Goal: Task Accomplishment & Management: Complete application form

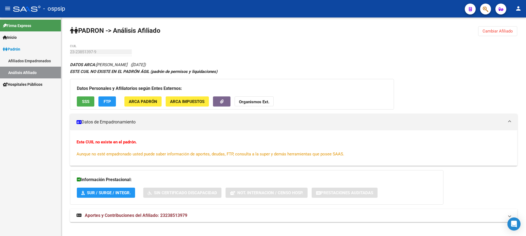
scroll to position [5, 0]
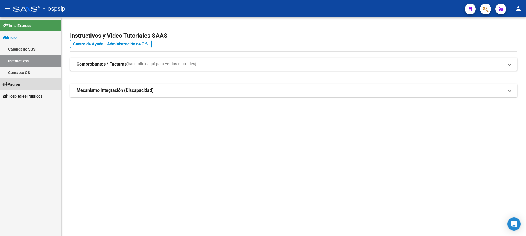
click at [20, 85] on span "Padrón" at bounding box center [12, 85] width 18 height 6
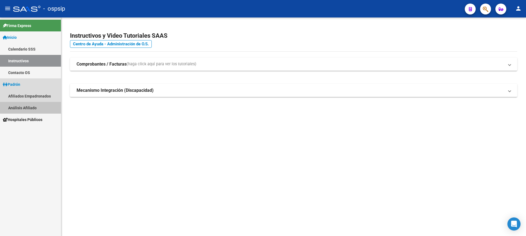
click at [31, 106] on link "Análisis Afiliado" at bounding box center [30, 108] width 61 height 12
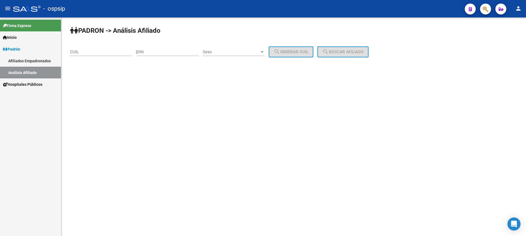
click at [172, 54] on div "DNI" at bounding box center [168, 50] width 62 height 12
type input "44168837"
click at [243, 54] on span "Sexo" at bounding box center [231, 52] width 57 height 5
click at [240, 53] on span "Masculino" at bounding box center [240, 52] width 62 height 12
click at [288, 52] on span "search Generar CUIL" at bounding box center [291, 52] width 35 height 5
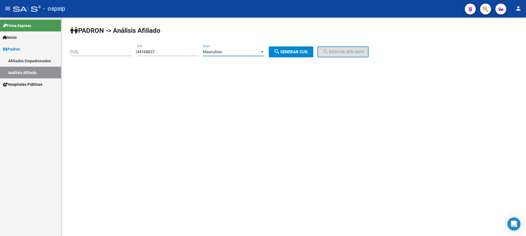
type input "20-44168837-8"
click at [339, 48] on button "search Buscar afiliado" at bounding box center [343, 52] width 51 height 11
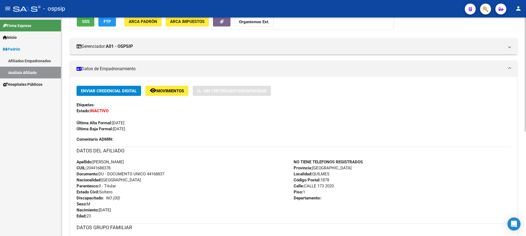
scroll to position [137, 0]
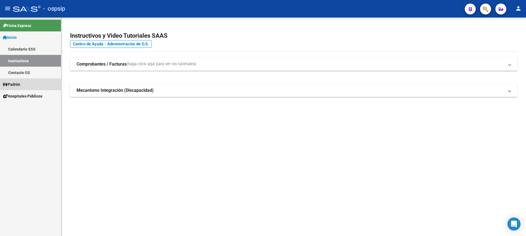
click at [20, 87] on span "Padrón" at bounding box center [12, 85] width 18 height 6
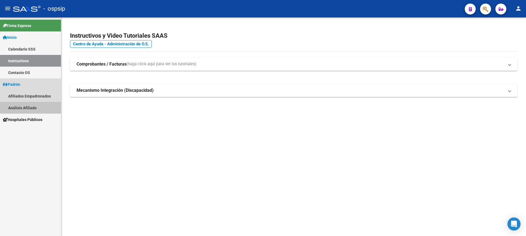
click at [22, 106] on link "Análisis Afiliado" at bounding box center [30, 108] width 61 height 12
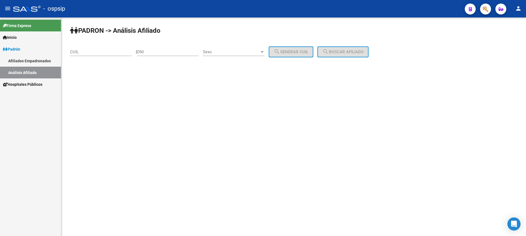
click at [161, 51] on input "DNI" at bounding box center [168, 52] width 62 height 5
type input "35075072"
click at [231, 54] on span "Sexo" at bounding box center [231, 52] width 57 height 5
click at [231, 54] on span "Masculino" at bounding box center [240, 52] width 62 height 12
click at [309, 51] on span "search Generar CUIL" at bounding box center [291, 52] width 35 height 5
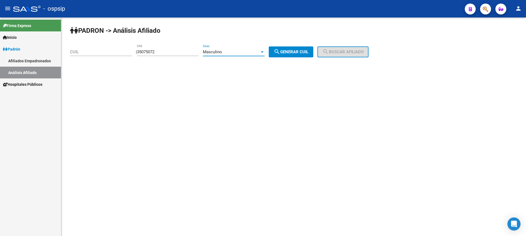
type input "20-35075072-0"
click at [342, 50] on button "search Buscar afiliado" at bounding box center [343, 52] width 51 height 11
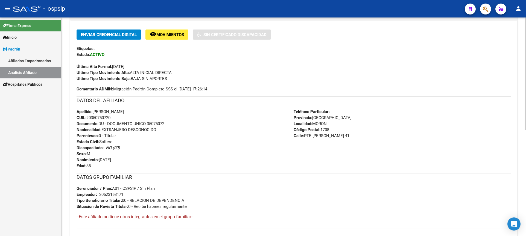
scroll to position [164, 0]
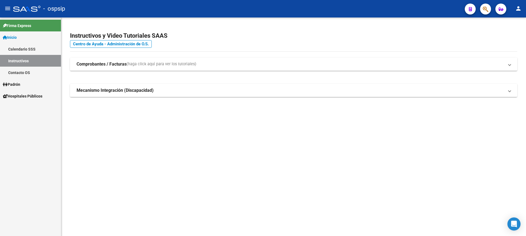
click at [20, 87] on span "Padrón" at bounding box center [12, 85] width 18 height 6
click at [20, 85] on span "Padrón" at bounding box center [12, 85] width 18 height 6
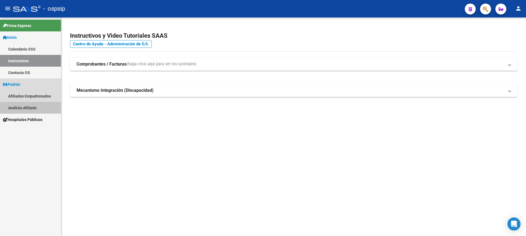
drag, startPoint x: 34, startPoint y: 108, endPoint x: 141, endPoint y: 80, distance: 110.5
click at [34, 107] on link "Análisis Afiliado" at bounding box center [30, 108] width 61 height 12
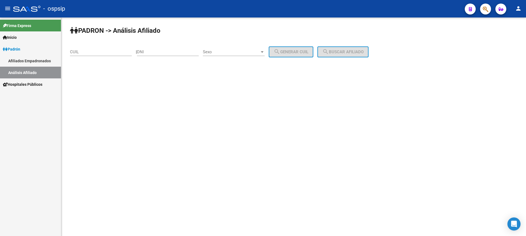
click at [170, 51] on input "DNI" at bounding box center [168, 52] width 62 height 5
type input "18584914"
click at [225, 45] on div "Sexo Sexo" at bounding box center [234, 50] width 62 height 12
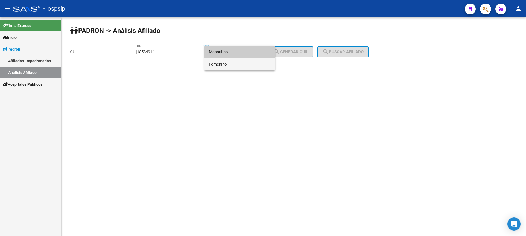
drag, startPoint x: 239, startPoint y: 62, endPoint x: 247, endPoint y: 64, distance: 8.4
click at [239, 63] on span "Femenino" at bounding box center [240, 64] width 62 height 12
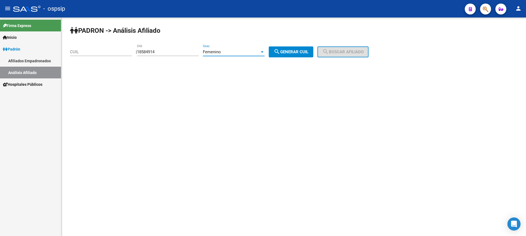
click at [291, 56] on button "search Generar CUIL" at bounding box center [291, 52] width 45 height 11
type input "27-18584914-2"
click at [348, 50] on button "search Buscar afiliado" at bounding box center [343, 52] width 51 height 11
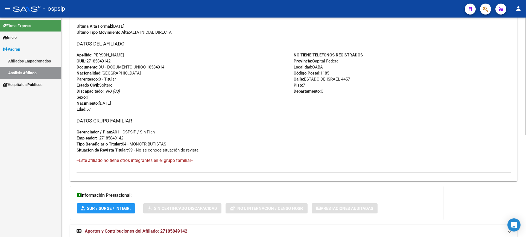
scroll to position [108, 0]
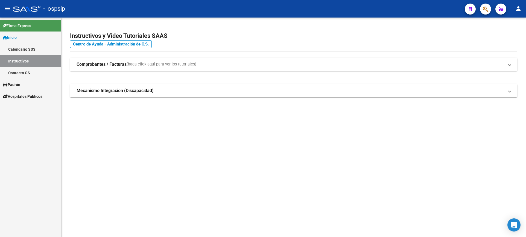
click at [24, 84] on link "Padrón" at bounding box center [30, 85] width 61 height 12
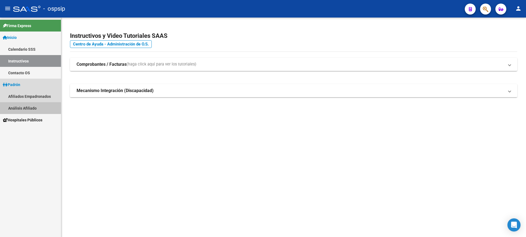
click at [31, 109] on link "Análisis Afiliado" at bounding box center [30, 108] width 61 height 12
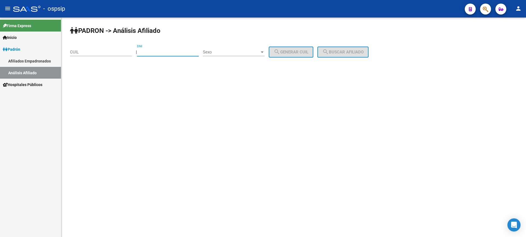
click at [161, 54] on input "DNI" at bounding box center [168, 52] width 62 height 5
type input "35075032"
click at [244, 50] on span "Sexo" at bounding box center [231, 52] width 57 height 5
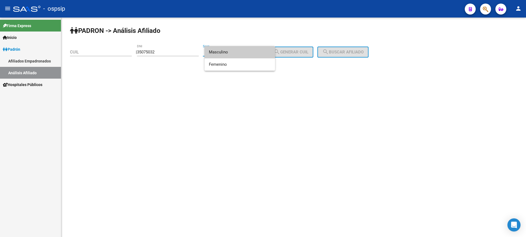
click at [240, 51] on span "Masculino" at bounding box center [240, 52] width 62 height 12
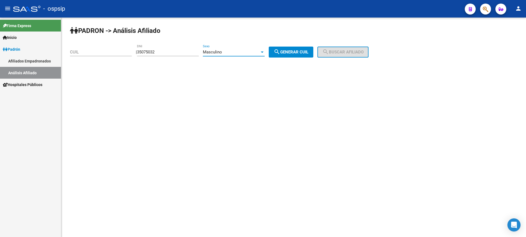
drag, startPoint x: 300, startPoint y: 50, endPoint x: 306, endPoint y: 51, distance: 6.4
click at [300, 50] on span "search Generar CUIL" at bounding box center [291, 52] width 35 height 5
type input "20-35075032-1"
click at [344, 52] on span "search Buscar afiliado" at bounding box center [343, 52] width 41 height 5
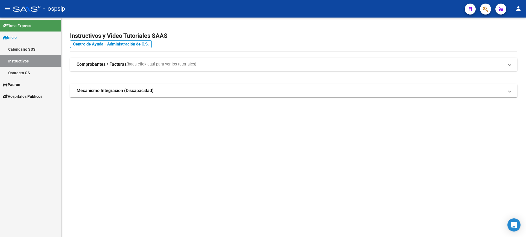
click at [20, 85] on span "Padrón" at bounding box center [12, 85] width 18 height 6
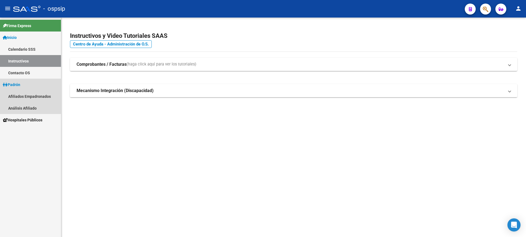
click at [20, 85] on span "Padrón" at bounding box center [12, 85] width 18 height 6
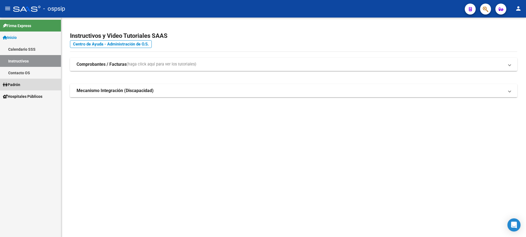
click at [20, 84] on span "Padrón" at bounding box center [12, 85] width 18 height 6
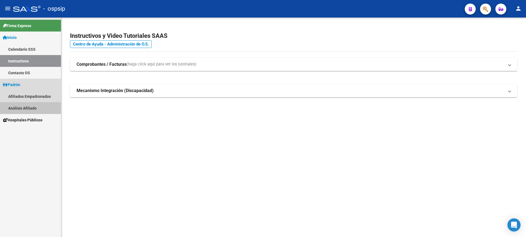
click at [29, 104] on link "Análisis Afiliado" at bounding box center [30, 108] width 61 height 12
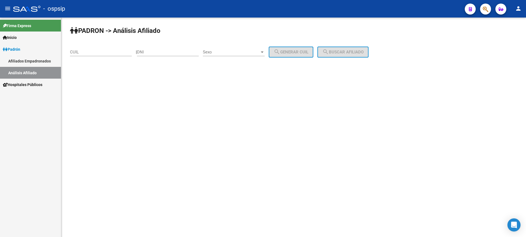
click at [193, 49] on div "DNI" at bounding box center [168, 50] width 62 height 12
type input "35075072"
click at [234, 50] on span "Sexo" at bounding box center [231, 52] width 57 height 5
click at [234, 53] on span "Masculino" at bounding box center [240, 52] width 62 height 12
click at [292, 48] on button "search Generar CUIL" at bounding box center [291, 52] width 45 height 11
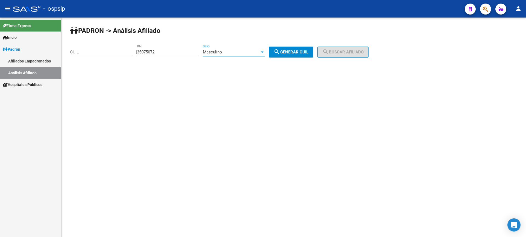
type input "20-35075072-0"
click at [338, 50] on button "search Buscar afiliado" at bounding box center [343, 52] width 51 height 11
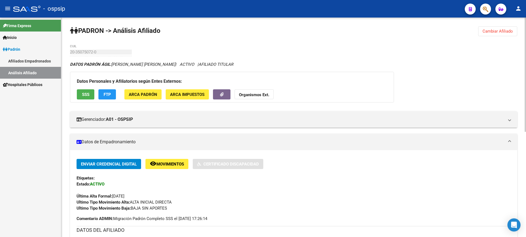
scroll to position [82, 0]
